Goal: Transaction & Acquisition: Purchase product/service

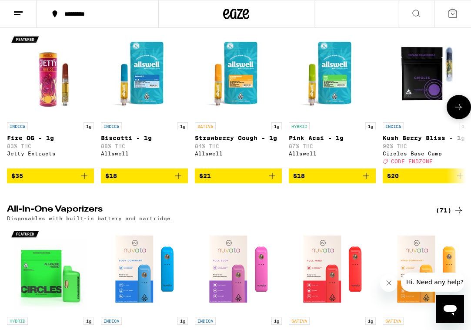
scroll to position [1116, 0]
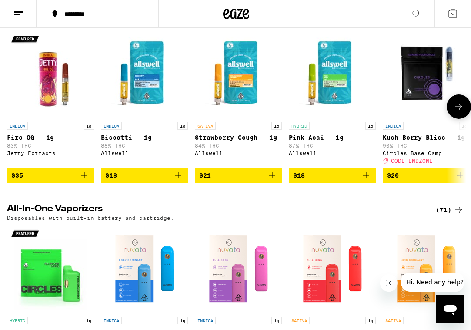
click at [312, 117] on img "Open page for Pink Acai - 1g from Allswell" at bounding box center [332, 73] width 87 height 87
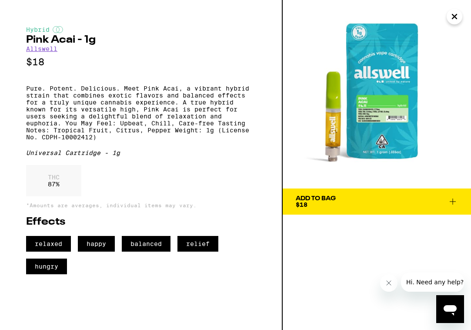
click at [345, 201] on span "Add To Bag $18" at bounding box center [377, 201] width 162 height 12
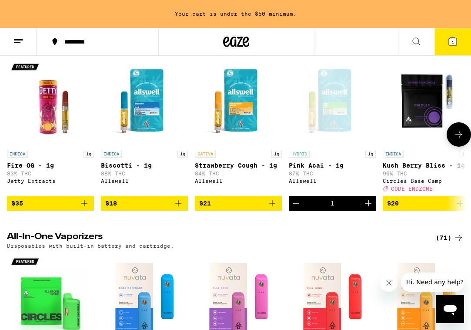
click at [459, 140] on icon at bounding box center [459, 134] width 10 height 10
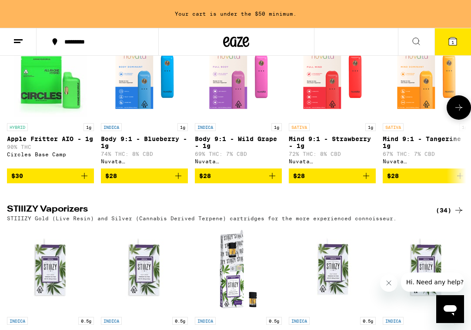
scroll to position [1342, 0]
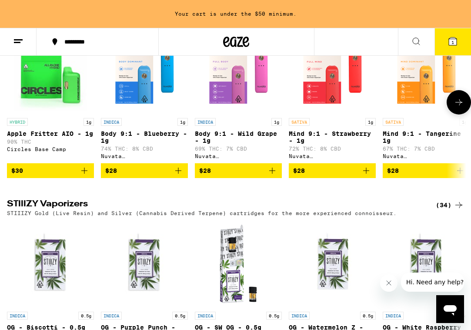
click at [55, 126] on div "HYBRID 1g" at bounding box center [50, 122] width 87 height 8
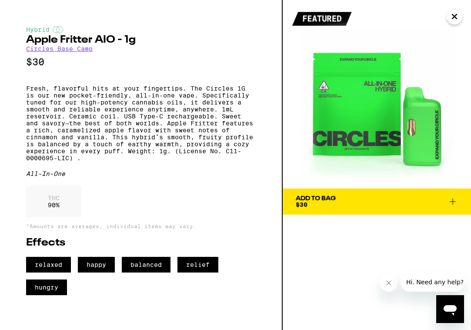
click at [321, 206] on div "Add To Bag $30" at bounding box center [316, 201] width 40 height 12
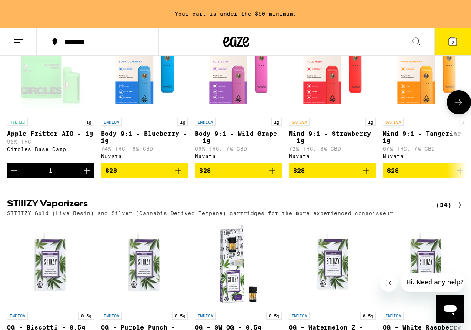
click at [454, 107] on icon at bounding box center [459, 102] width 10 height 10
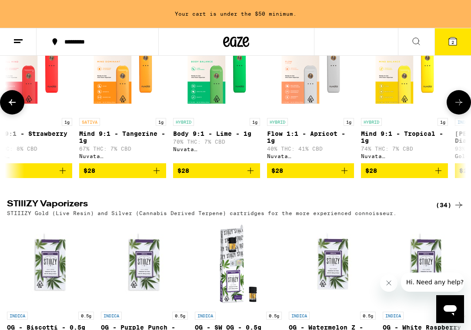
scroll to position [0, 362]
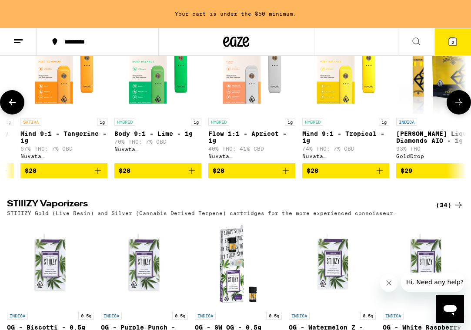
click at [454, 107] on icon at bounding box center [459, 102] width 10 height 10
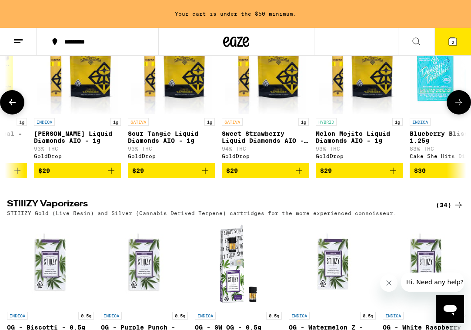
click at [454, 107] on icon at bounding box center [459, 102] width 10 height 10
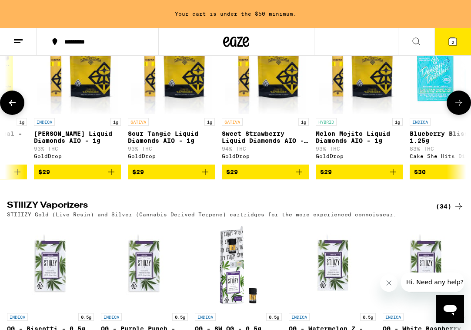
scroll to position [0, 1087]
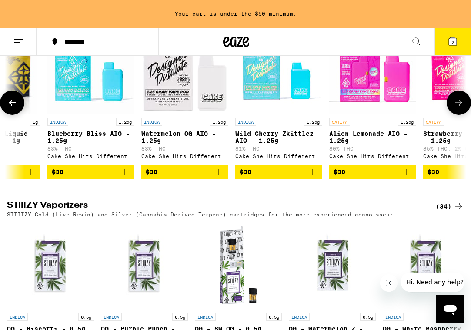
click at [98, 114] on img "Open page for Blueberry Bliss AIO - 1.25g from Cake She Hits Different" at bounding box center [90, 70] width 87 height 87
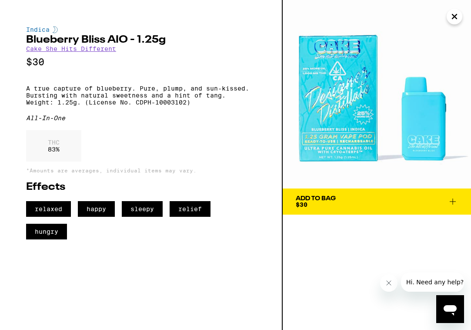
click at [455, 17] on icon "Close" at bounding box center [454, 16] width 4 height 4
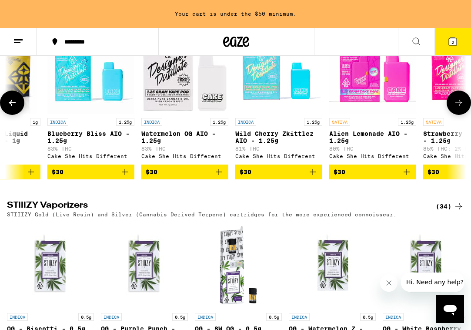
click at [178, 156] on link "INDICA 1.25g Watermelon OG AIO - 1.25g 83% THC Cake She Hits Different" at bounding box center [184, 95] width 87 height 137
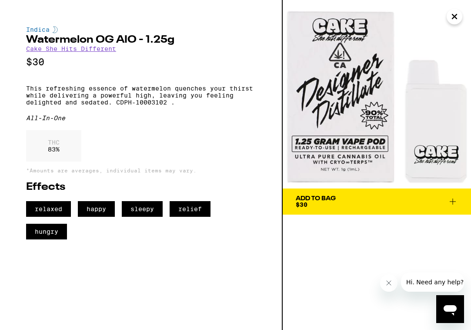
click at [454, 10] on icon "Close" at bounding box center [454, 16] width 10 height 13
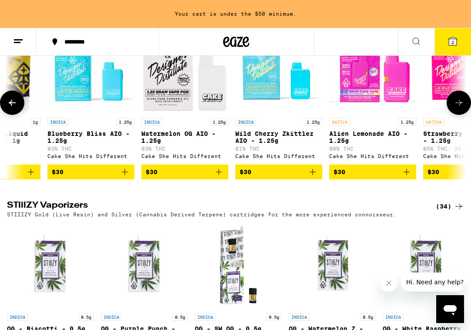
click at [269, 114] on img "Open page for Wild Cherry Zkittlez AIO - 1.25g from Cake She Hits Different" at bounding box center [278, 70] width 87 height 87
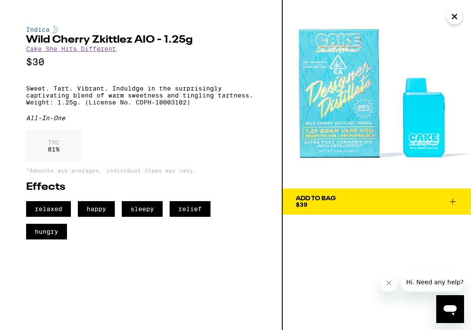
click at [452, 16] on icon "Close" at bounding box center [454, 16] width 10 height 13
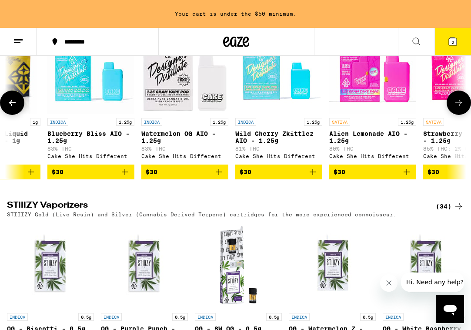
click at [79, 114] on img "Open page for Blueberry Bliss AIO - 1.25g from Cake She Hits Different" at bounding box center [90, 70] width 87 height 87
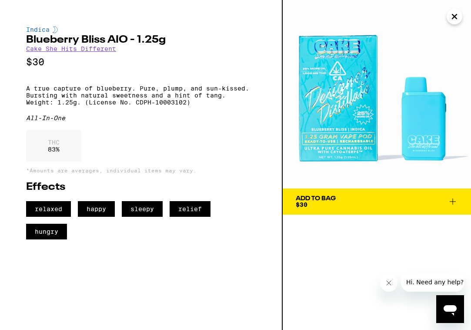
click at [326, 197] on div "Add To Bag" at bounding box center [316, 198] width 40 height 6
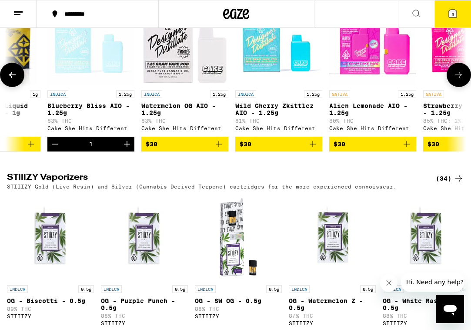
click at [452, 87] on button at bounding box center [459, 75] width 24 height 24
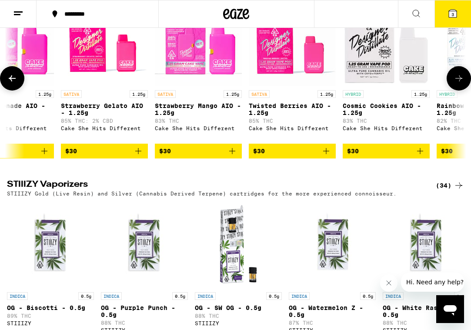
click at [452, 90] on button at bounding box center [459, 78] width 24 height 24
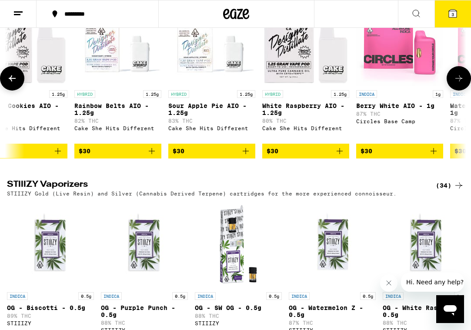
click at [452, 90] on button at bounding box center [459, 78] width 24 height 24
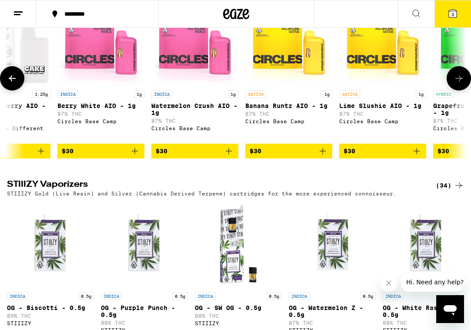
scroll to position [0, 2174]
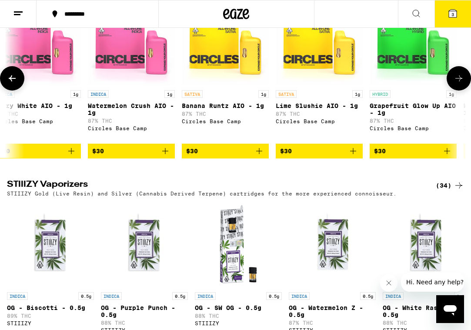
click at [452, 90] on button at bounding box center [459, 78] width 24 height 24
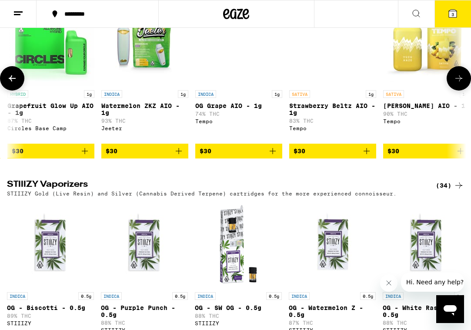
click at [452, 90] on button at bounding box center [459, 78] width 24 height 24
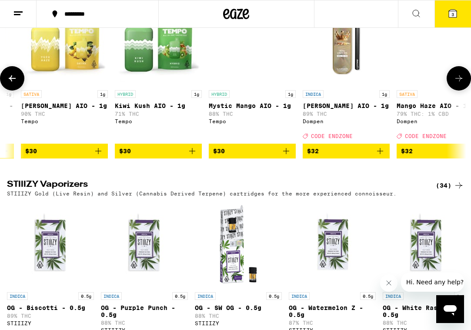
click at [452, 90] on button at bounding box center [459, 78] width 24 height 24
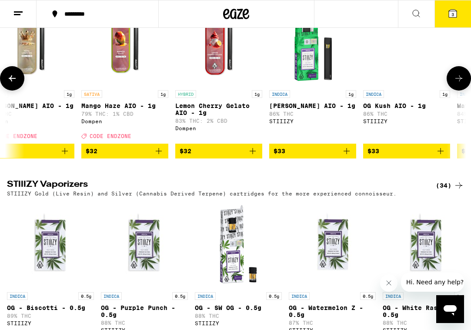
scroll to position [0, 3261]
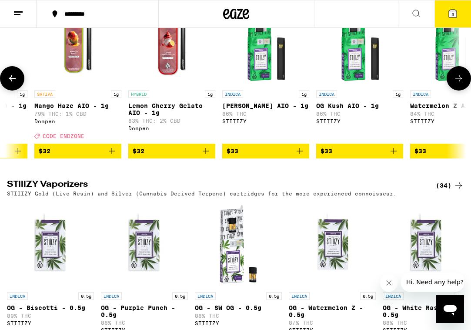
click at [189, 86] on img "Open page for Lemon Cherry Gelato AIO - 1g from Dompen" at bounding box center [171, 42] width 87 height 87
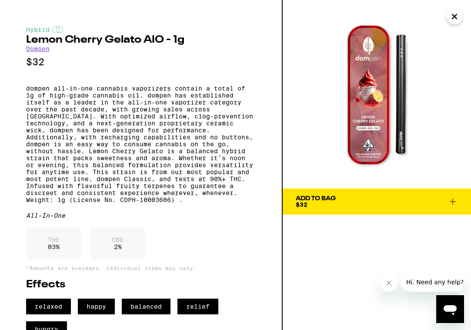
click at [302, 219] on div "Add To Bag $32" at bounding box center [377, 165] width 188 height 330
click at [303, 215] on div "Add To Bag $32" at bounding box center [377, 165] width 188 height 330
click at [332, 200] on div "Add To Bag" at bounding box center [316, 198] width 40 height 6
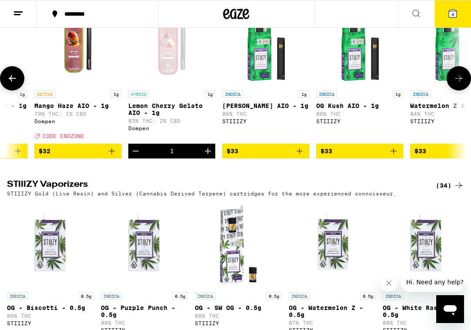
click at [452, 90] on button at bounding box center [459, 78] width 24 height 24
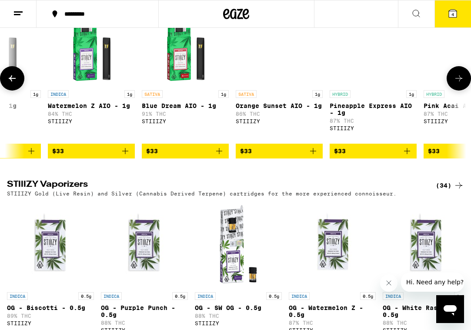
click at [452, 90] on button at bounding box center [459, 78] width 24 height 24
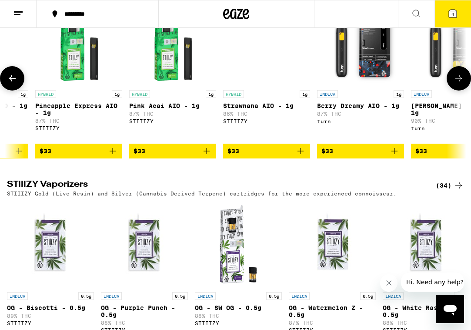
click at [452, 90] on button at bounding box center [459, 78] width 24 height 24
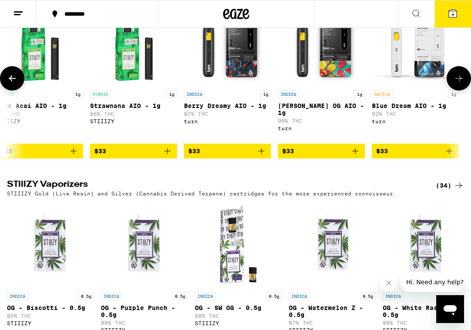
click at [452, 90] on button at bounding box center [459, 78] width 24 height 24
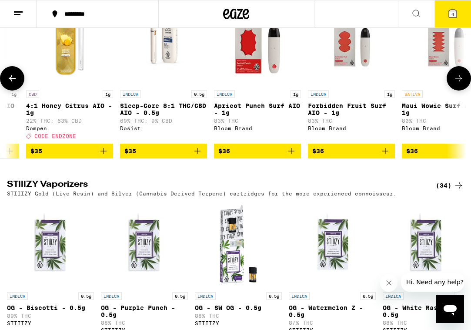
click at [452, 90] on button at bounding box center [459, 78] width 24 height 24
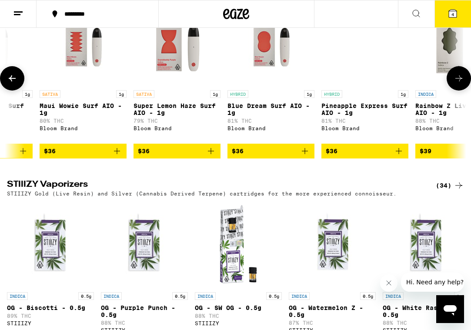
click at [452, 90] on button at bounding box center [459, 78] width 24 height 24
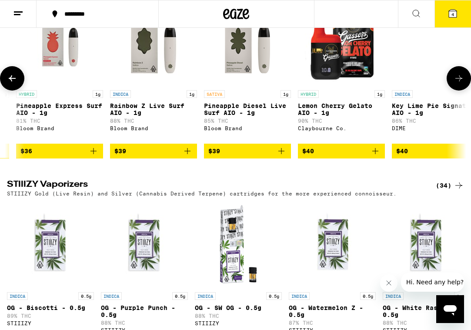
click at [452, 90] on button at bounding box center [459, 78] width 24 height 24
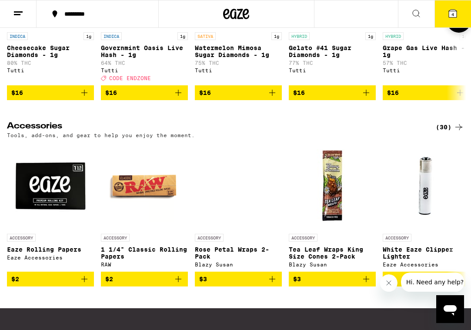
scroll to position [3458, 0]
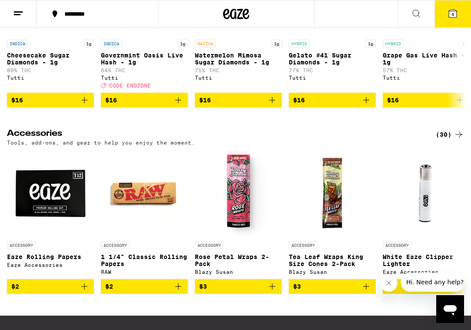
click at [416, 10] on icon at bounding box center [416, 13] width 7 height 7
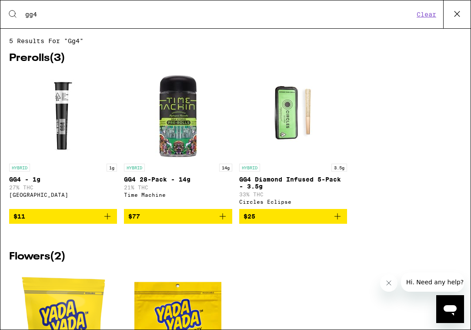
type input "gg4"
click at [298, 154] on img "Open page for GG4 Diamond Infused 5-Pack - 3.5g from Circles Eclipse" at bounding box center [293, 115] width 87 height 87
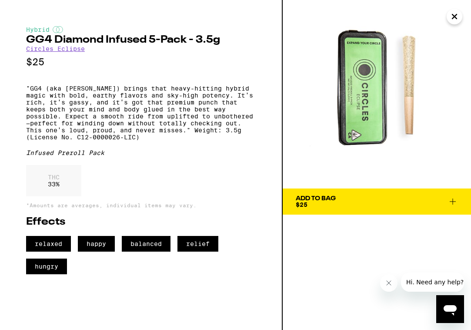
click at [325, 195] on div "Add To Bag" at bounding box center [316, 198] width 40 height 6
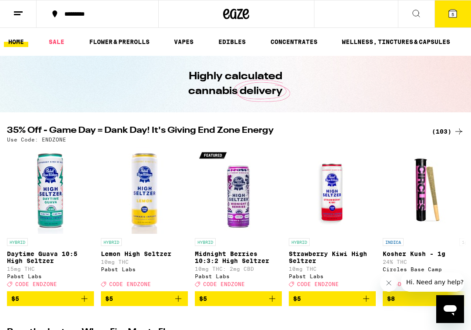
click at [454, 13] on span "5" at bounding box center [453, 14] width 3 height 5
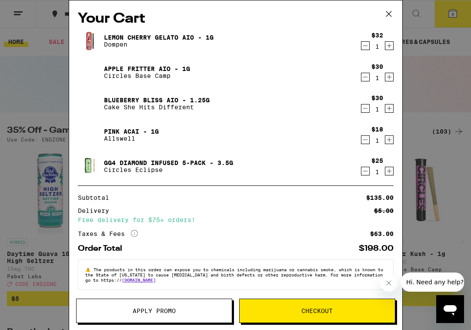
click at [367, 108] on icon "Decrement" at bounding box center [365, 108] width 8 height 10
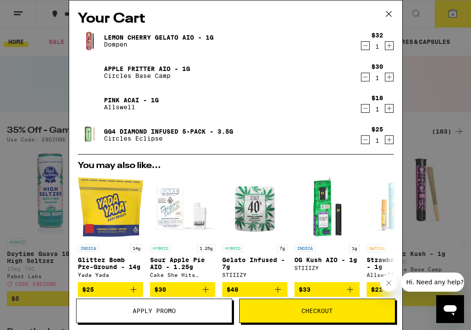
click at [32, 124] on div "Your Cart Lemon Cherry Gelato AIO - 1g Dompen $32 1 Apple Fritter AIO - 1g Circ…" at bounding box center [235, 165] width 471 height 330
